Goal: Task Accomplishment & Management: Complete application form

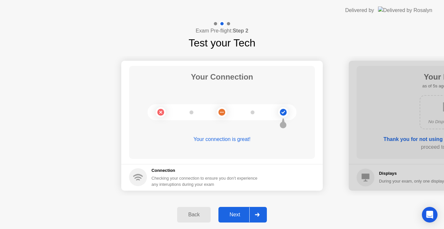
click at [234, 215] on div "Next" at bounding box center [234, 215] width 29 height 6
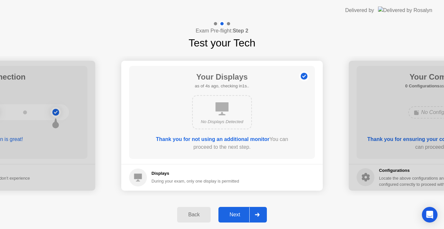
click at [234, 215] on div "Next" at bounding box center [234, 215] width 29 height 6
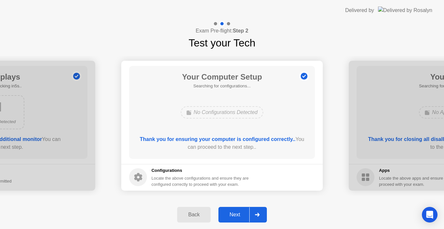
click at [234, 215] on div "Next" at bounding box center [234, 215] width 29 height 6
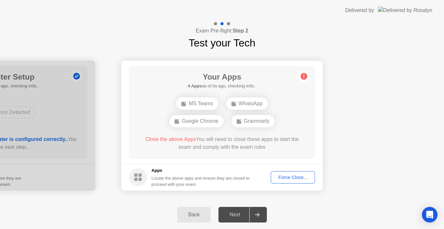
click at [196, 215] on div "Back" at bounding box center [194, 215] width 30 height 6
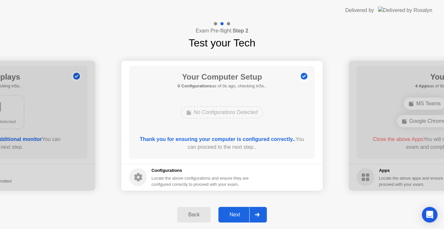
click at [238, 213] on div "Next" at bounding box center [234, 215] width 29 height 6
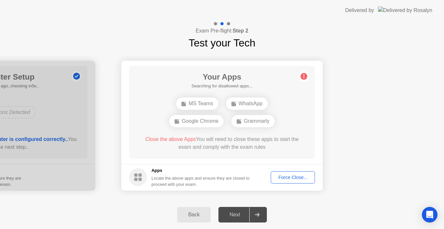
click at [291, 178] on div "Force Close..." at bounding box center [293, 177] width 40 height 5
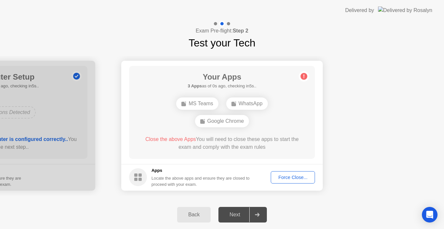
click at [286, 180] on div "Force Close..." at bounding box center [293, 177] width 40 height 5
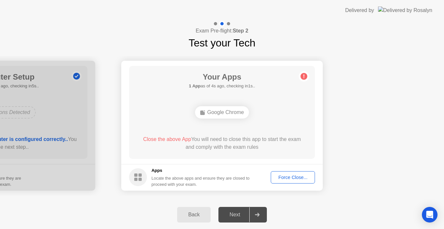
click at [290, 177] on div "Force Close..." at bounding box center [293, 177] width 40 height 5
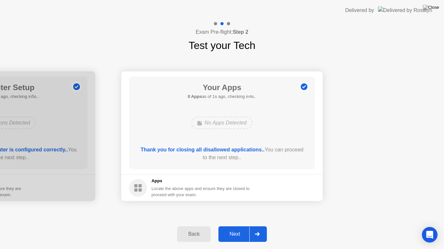
click at [241, 229] on div "Next" at bounding box center [234, 234] width 29 height 6
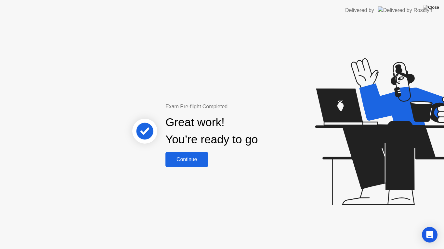
click at [181, 158] on div "Continue" at bounding box center [186, 160] width 39 height 6
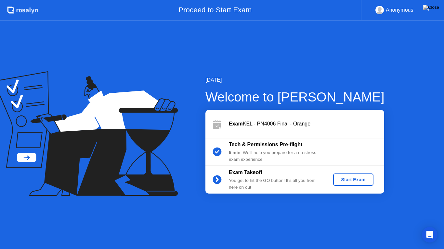
click at [348, 181] on div "Start Exam" at bounding box center [352, 179] width 35 height 5
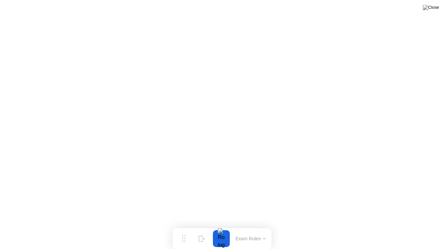
click at [249, 229] on button "Exam Rules" at bounding box center [250, 239] width 34 height 6
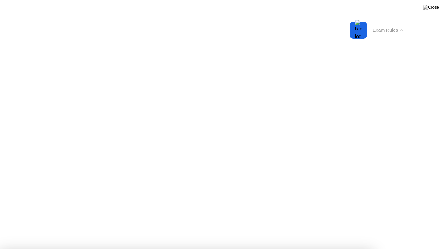
click at [392, 32] on button "Exam Rules" at bounding box center [387, 30] width 34 height 6
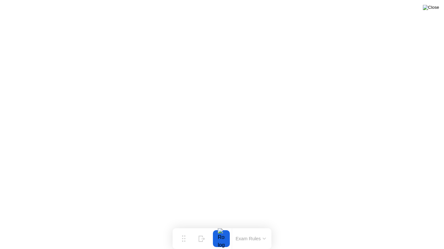
click at [435, 10] on img at bounding box center [430, 7] width 16 height 5
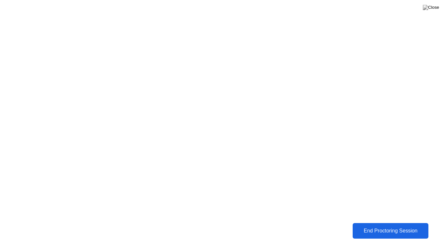
click at [364, 229] on div "End Proctoring Session" at bounding box center [390, 231] width 72 height 6
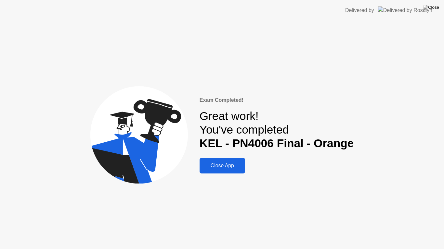
click at [224, 164] on div "Close App" at bounding box center [222, 166] width 42 height 6
